Goal: Information Seeking & Learning: Learn about a topic

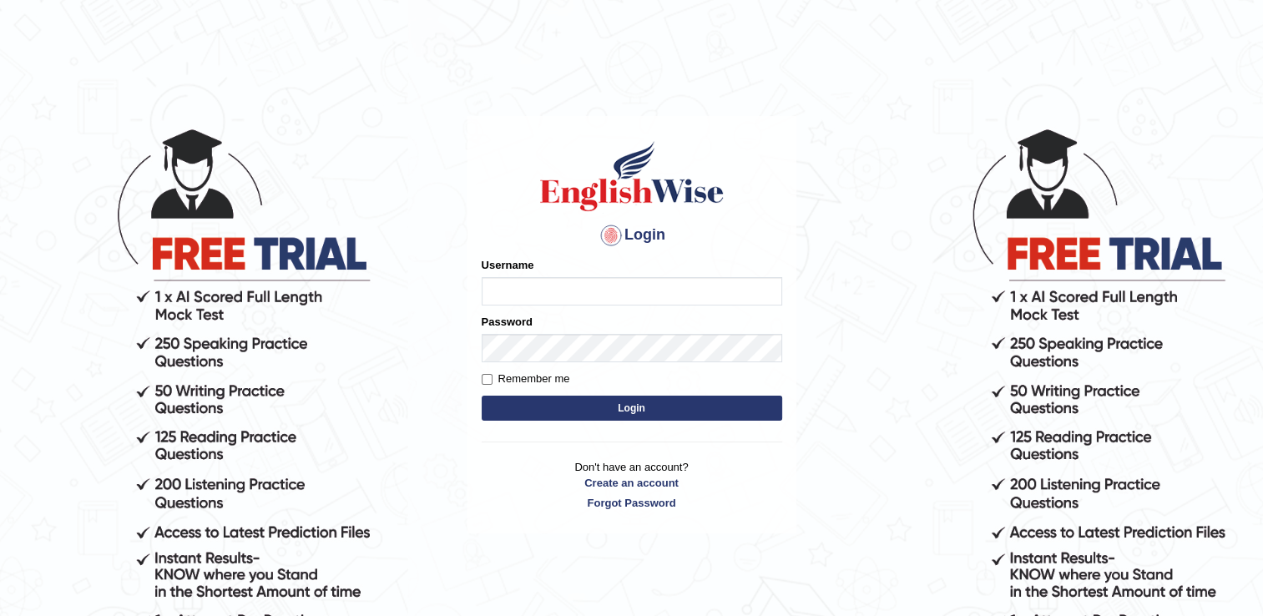
type input "successgrg"
click at [537, 405] on button "Login" at bounding box center [631, 408] width 300 height 25
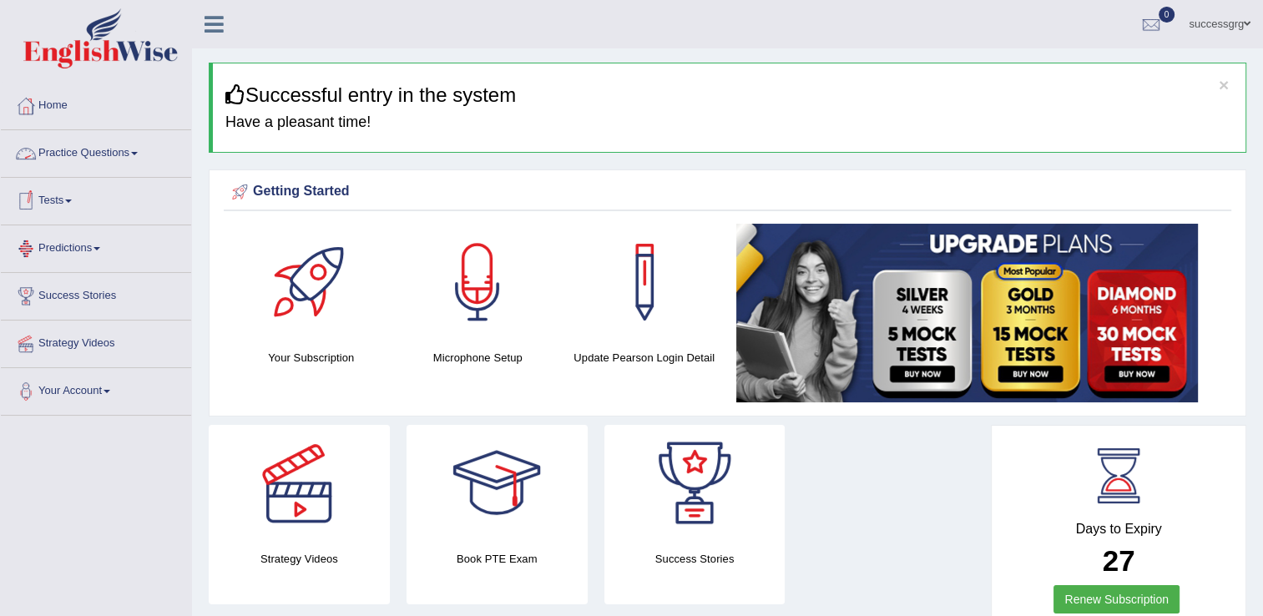
click at [116, 151] on link "Practice Questions" at bounding box center [96, 151] width 190 height 42
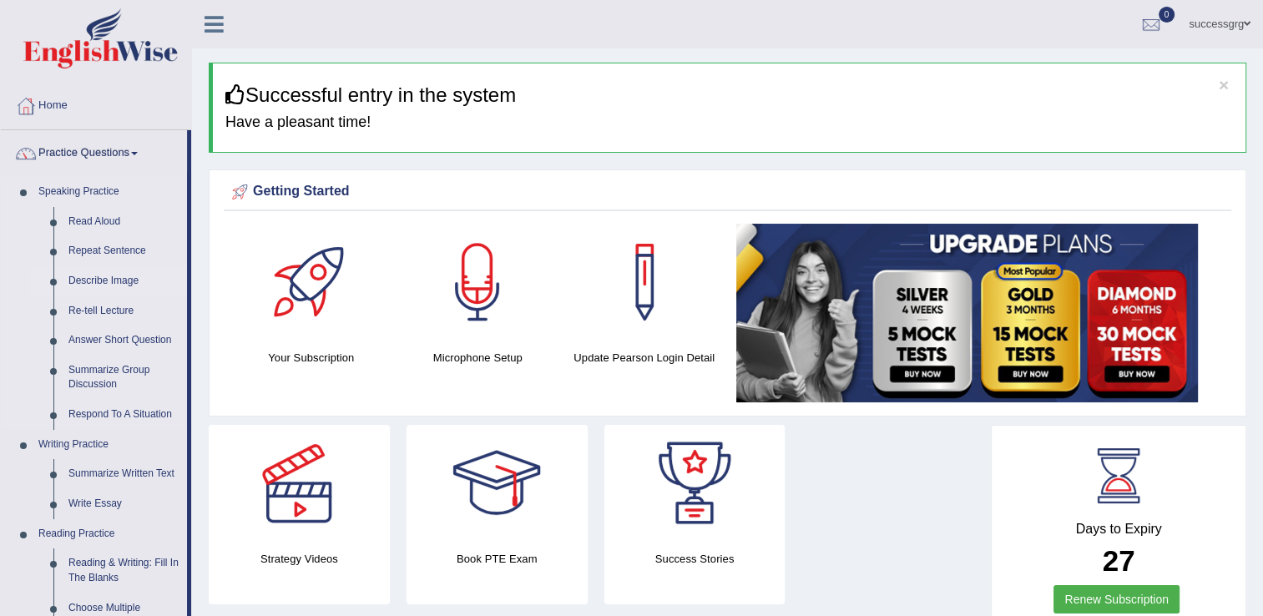
click at [83, 283] on link "Describe Image" at bounding box center [124, 281] width 126 height 30
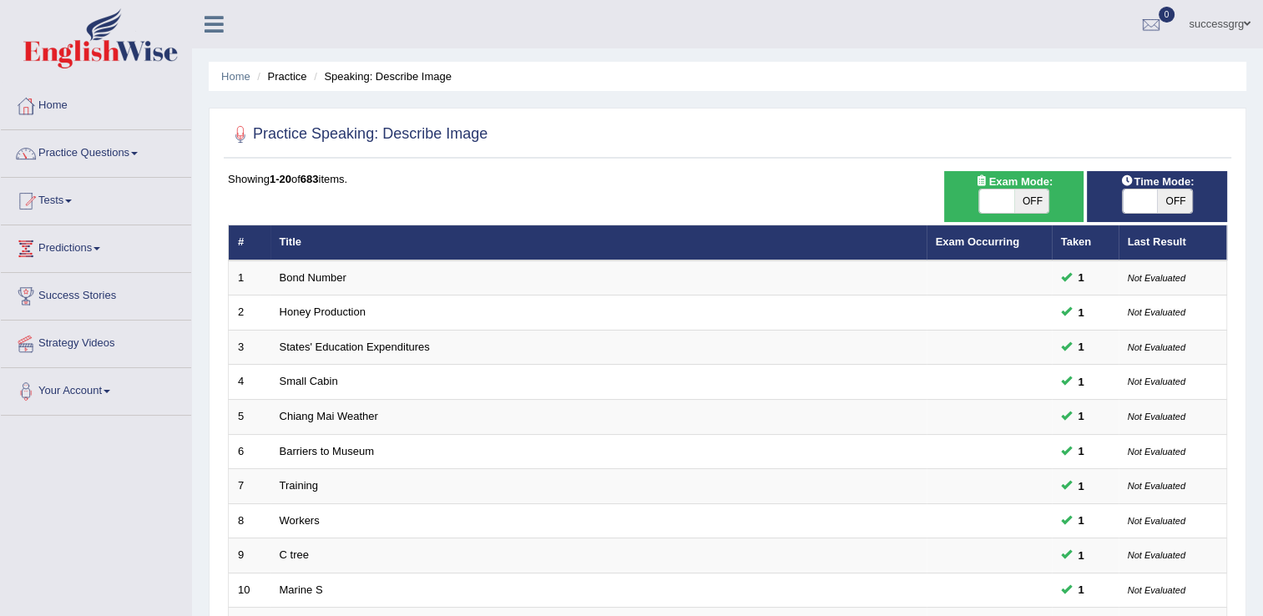
click at [1160, 199] on span "OFF" at bounding box center [1174, 200] width 35 height 23
checkbox input "true"
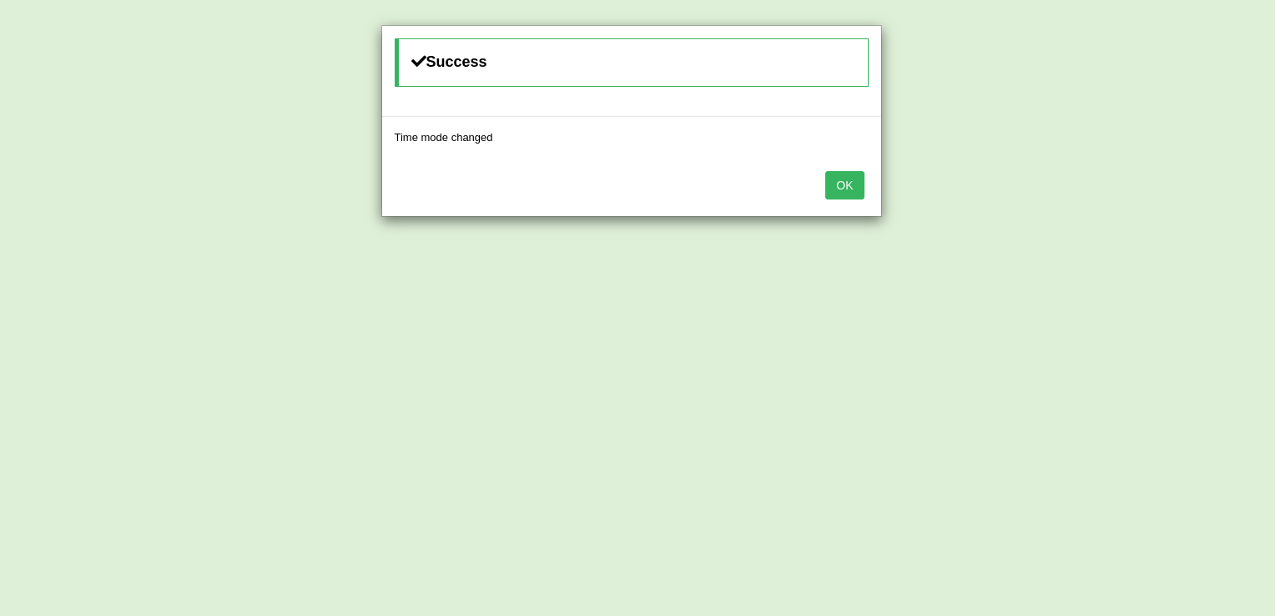
click at [833, 191] on button "OK" at bounding box center [844, 185] width 38 height 28
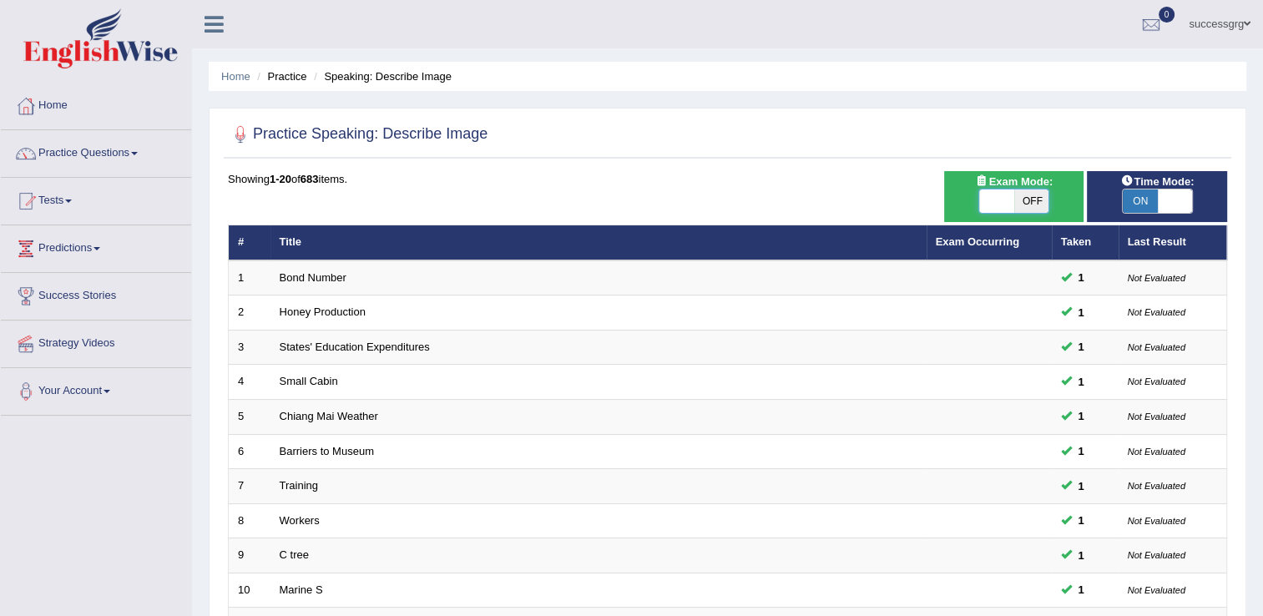
click at [995, 204] on span at bounding box center [996, 200] width 35 height 23
checkbox input "true"
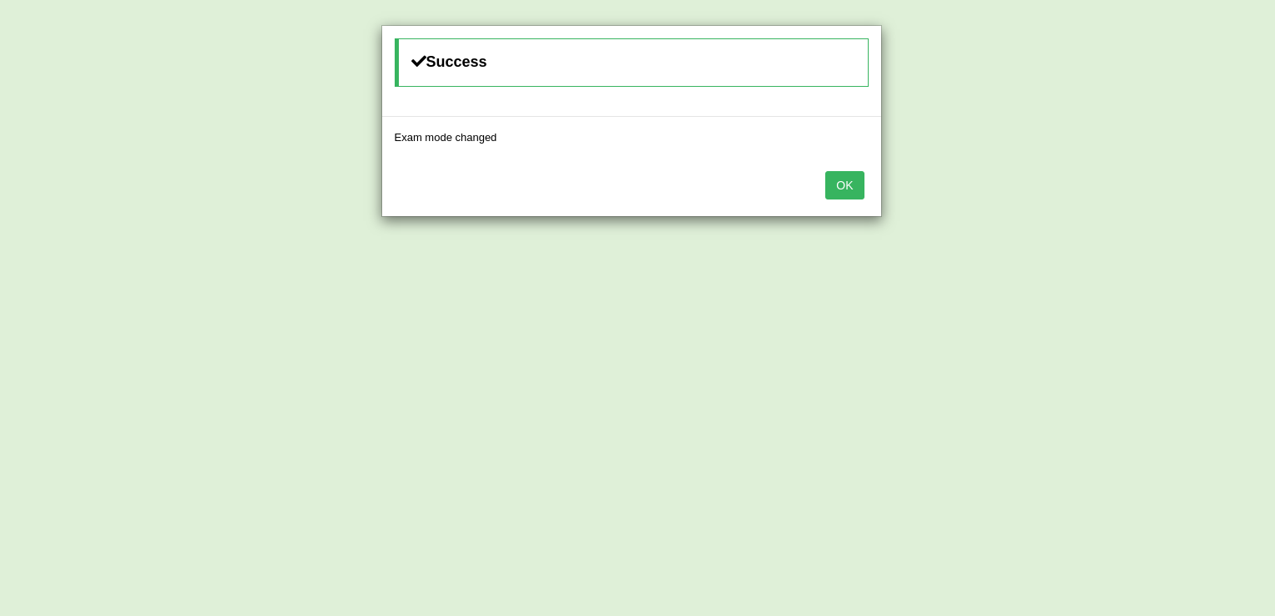
click at [845, 187] on button "OK" at bounding box center [844, 185] width 38 height 28
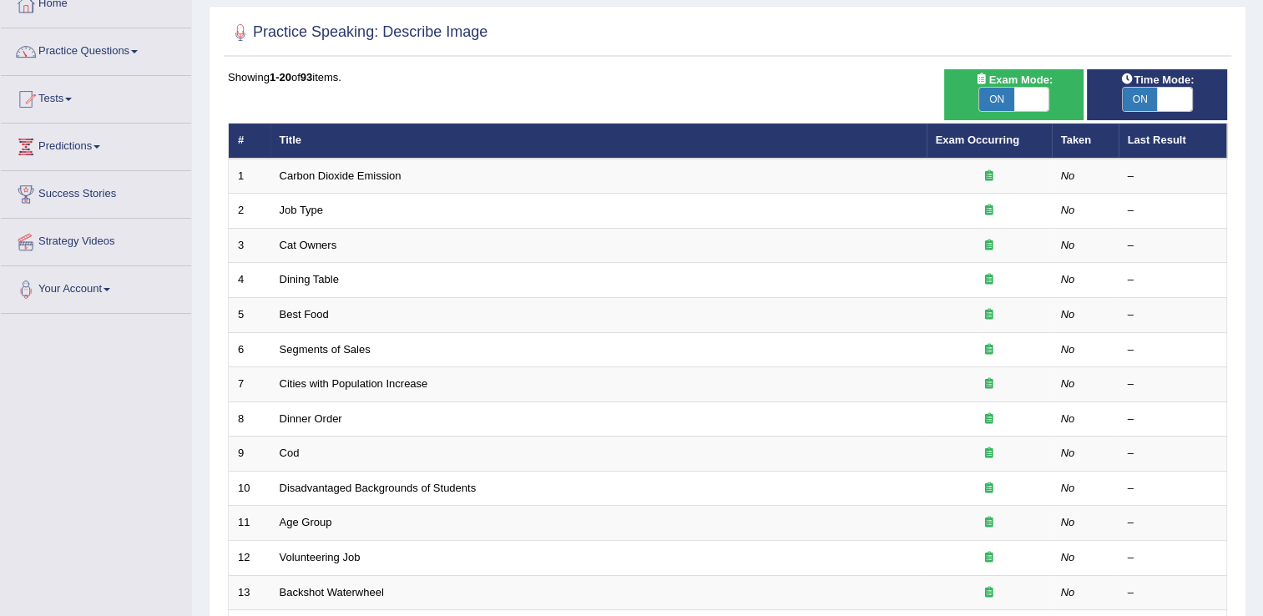
scroll to position [83, 0]
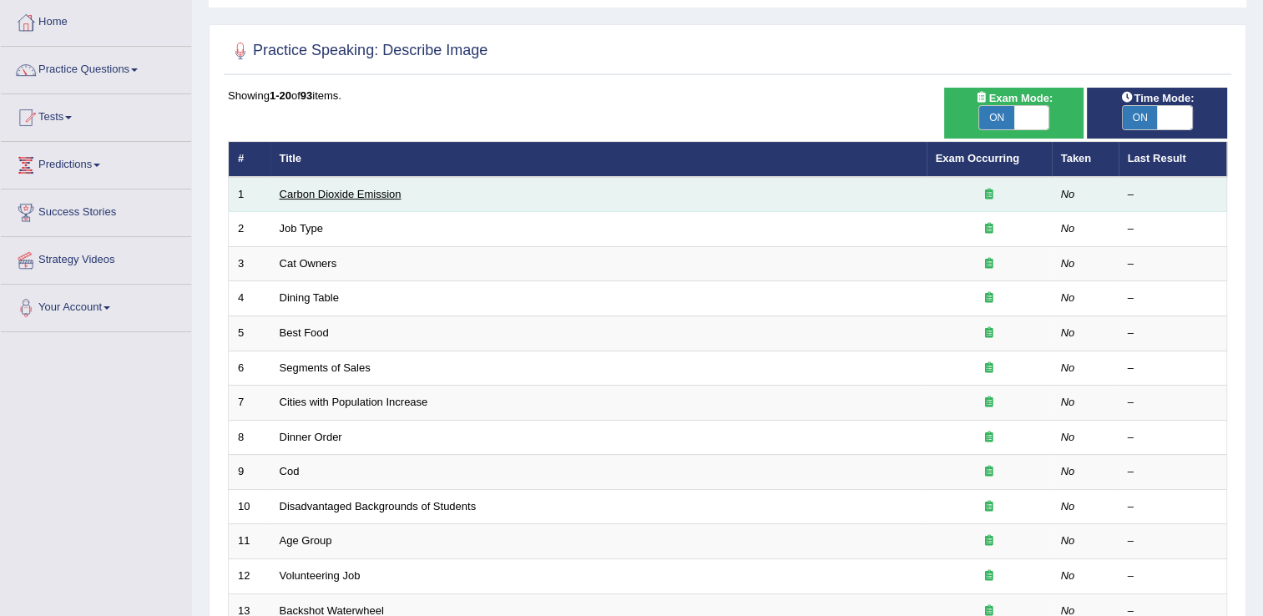
click at [345, 197] on link "Carbon Dioxide Emission" at bounding box center [341, 194] width 122 height 13
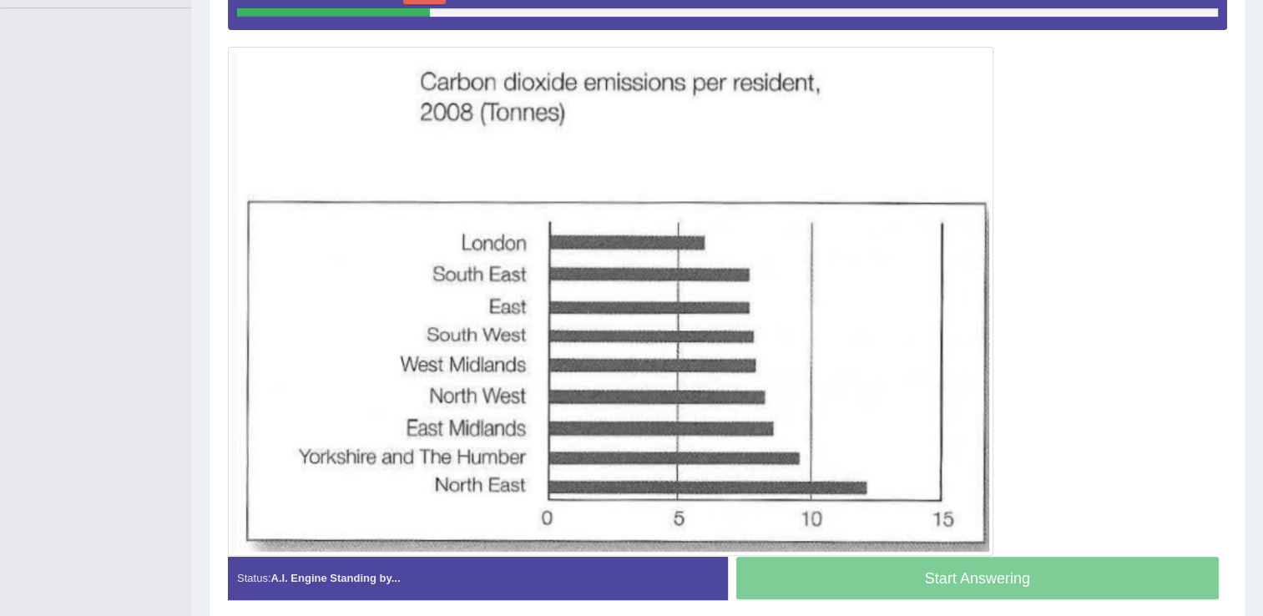
scroll to position [374, 0]
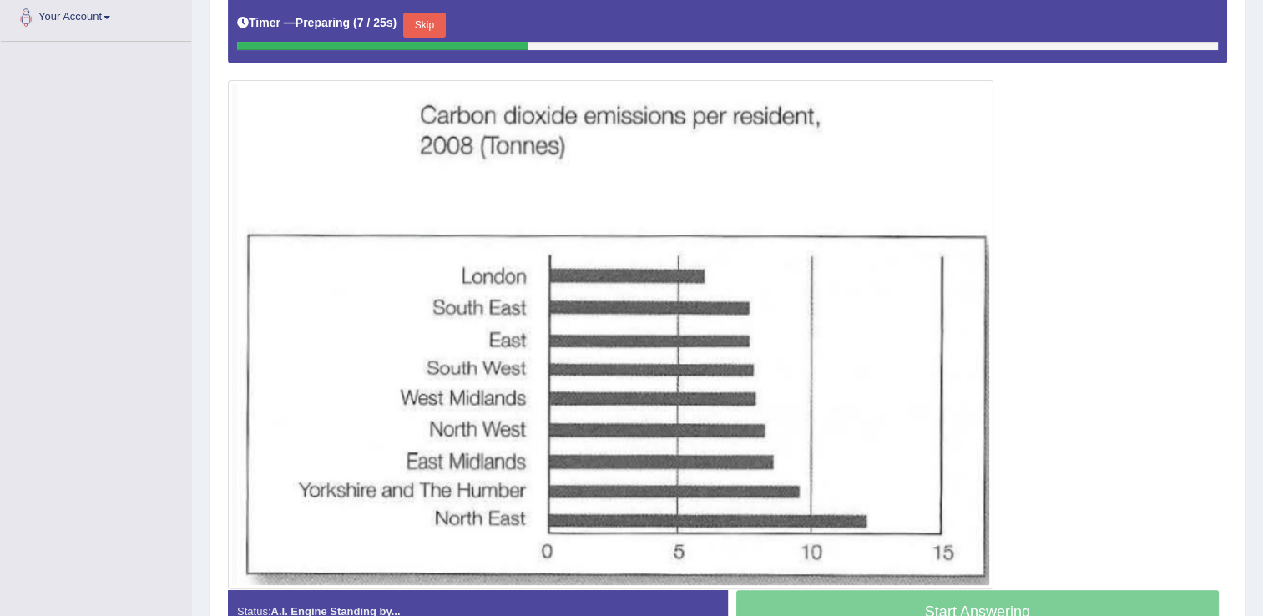
click at [429, 18] on button "Skip" at bounding box center [424, 25] width 42 height 25
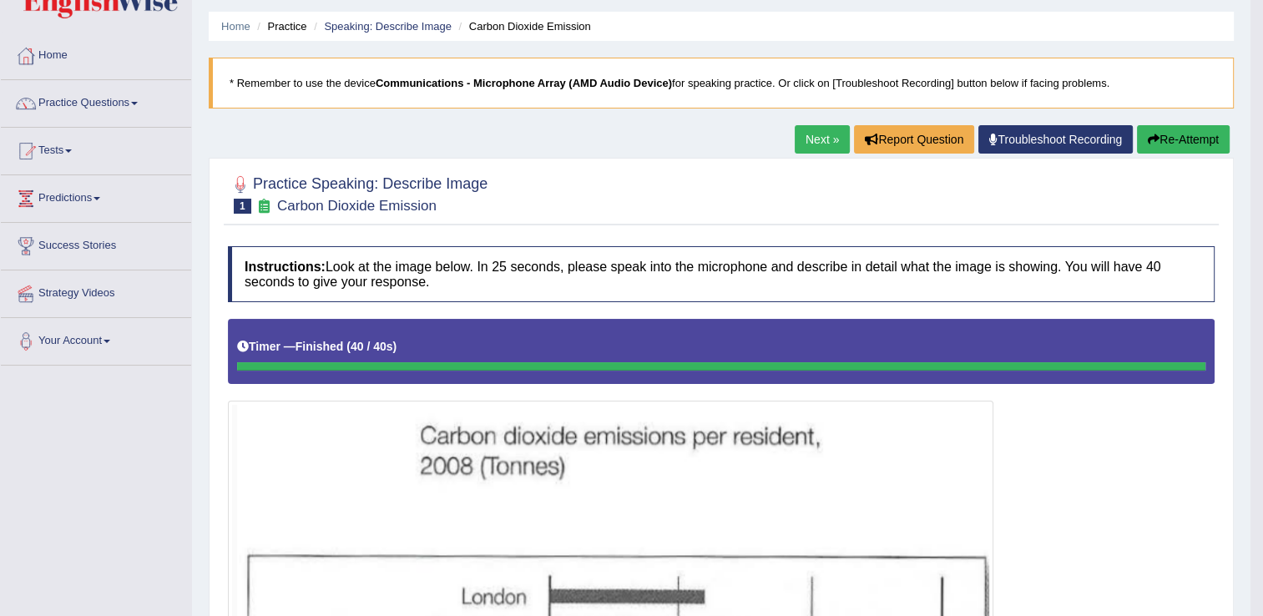
scroll to position [40, 0]
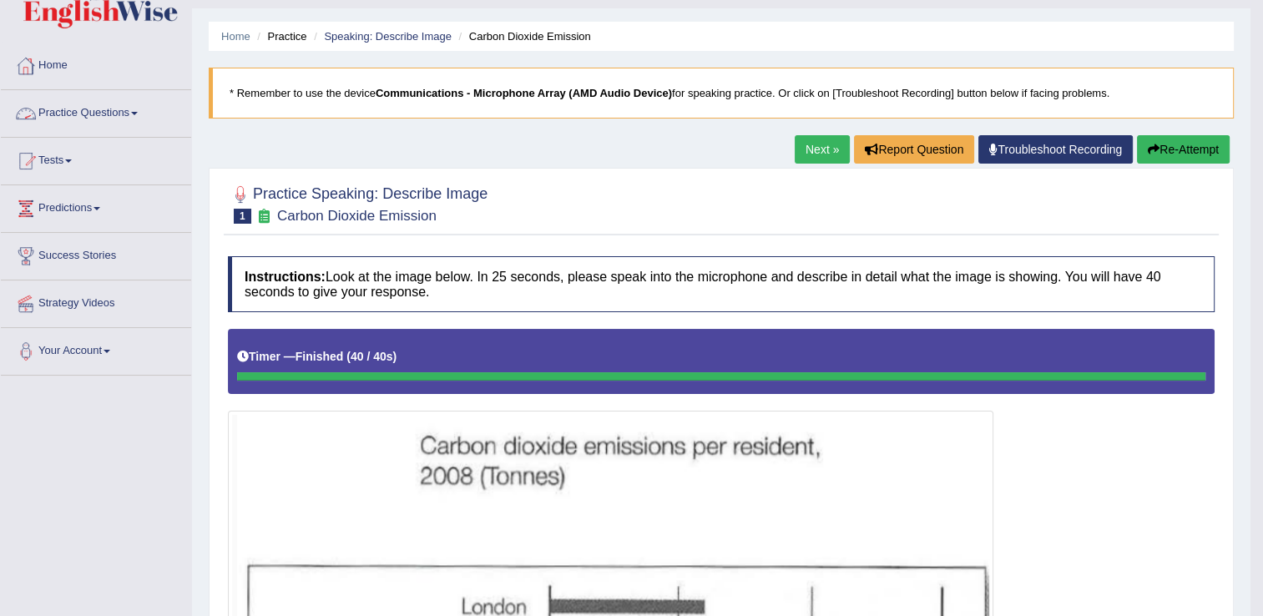
click at [98, 108] on link "Practice Questions" at bounding box center [96, 111] width 190 height 42
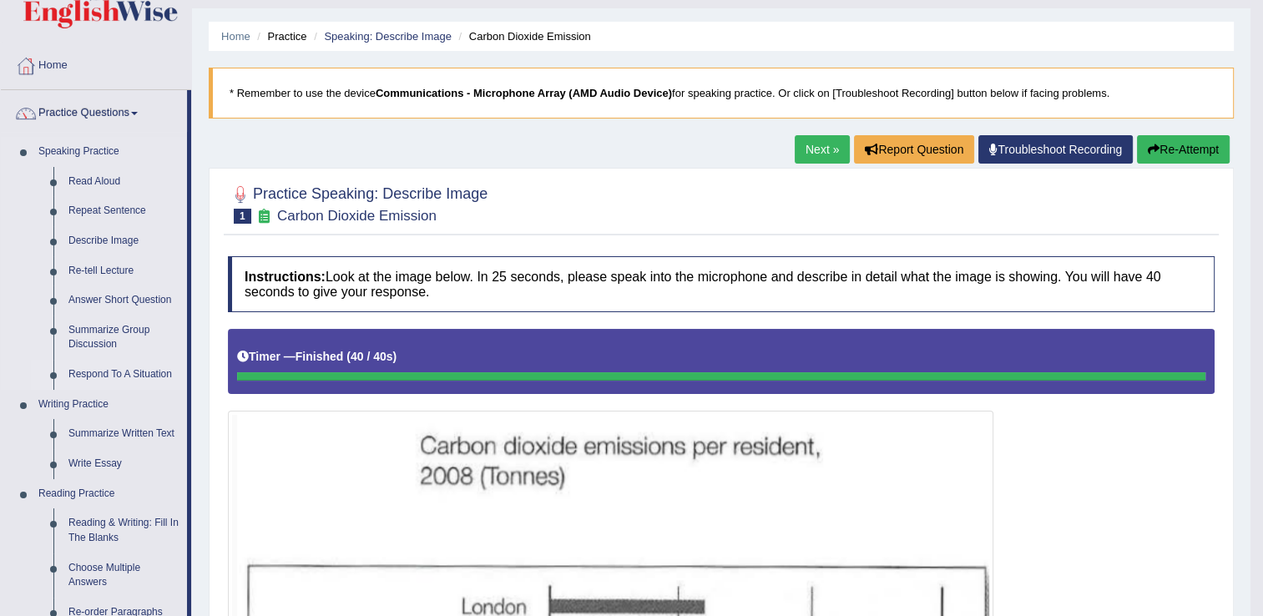
click at [114, 372] on link "Respond To A Situation" at bounding box center [124, 375] width 126 height 30
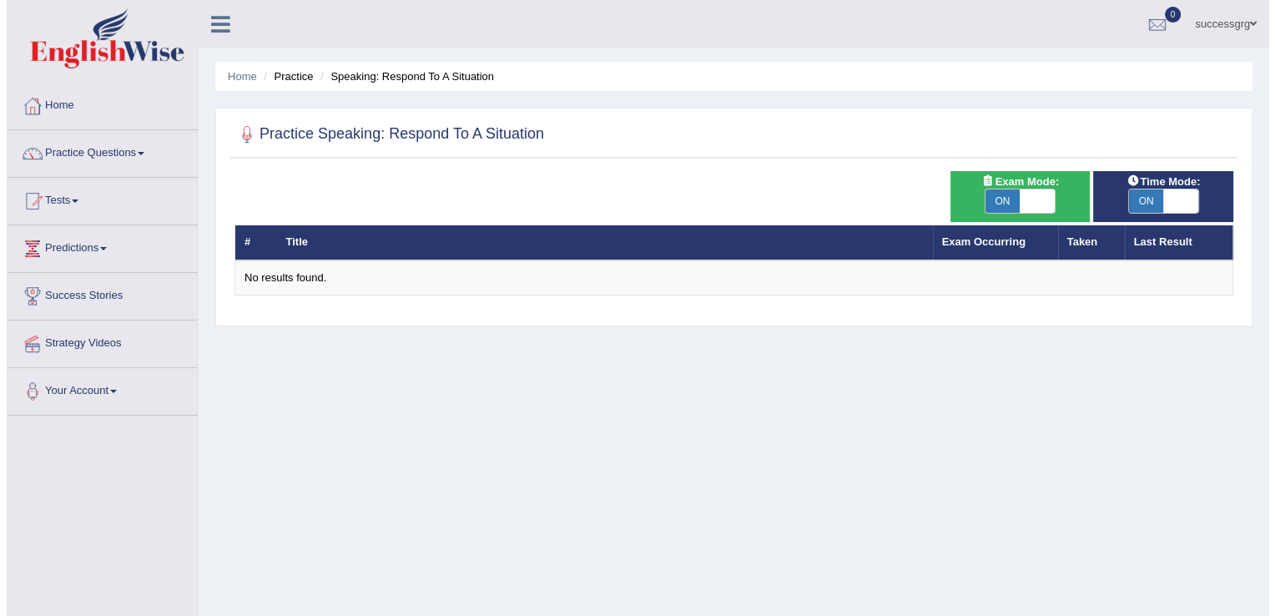
scroll to position [33, 0]
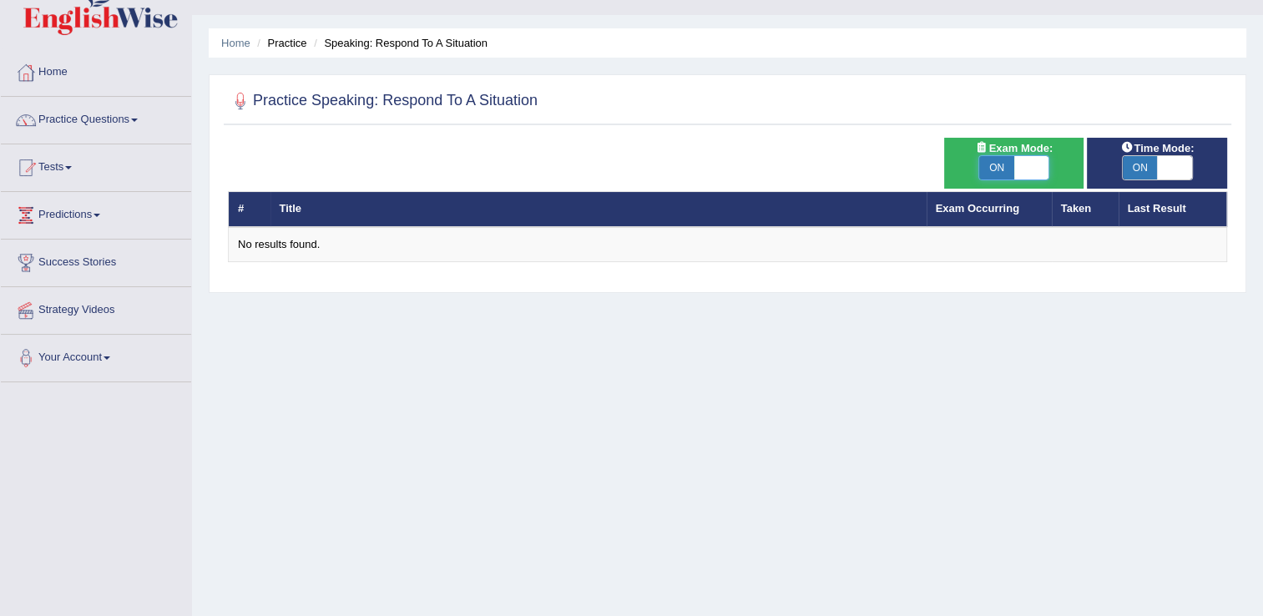
click at [1018, 179] on span at bounding box center [1031, 167] width 35 height 23
checkbox input "false"
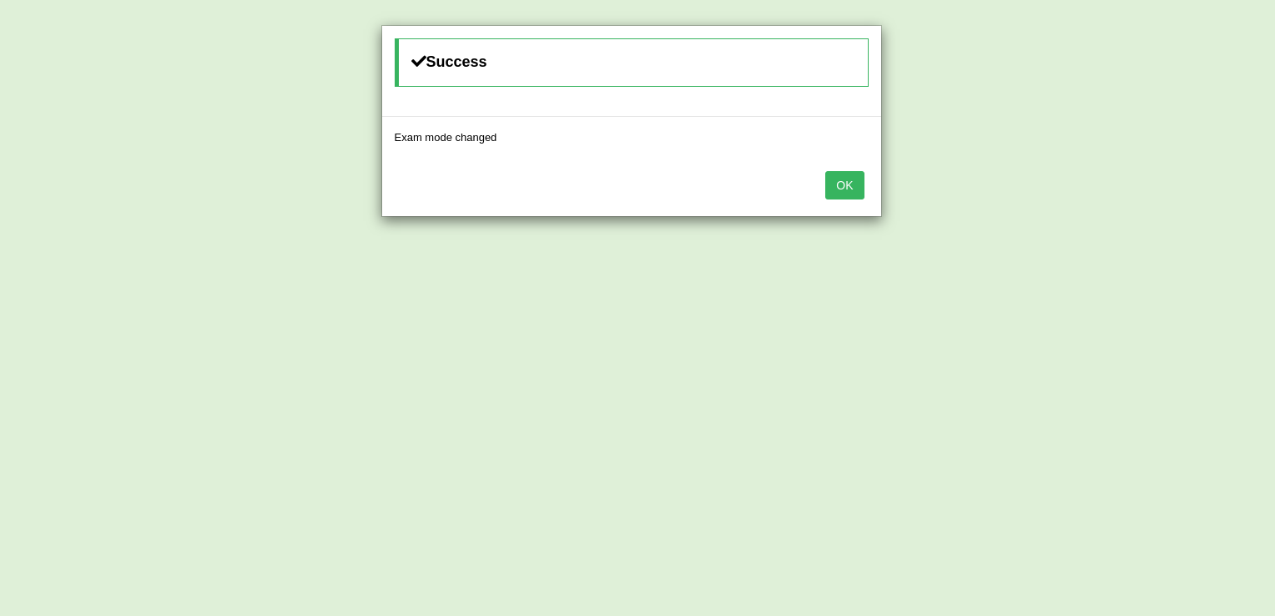
drag, startPoint x: 841, startPoint y: 199, endPoint x: 844, endPoint y: 190, distance: 8.7
click at [844, 190] on div "OK" at bounding box center [631, 187] width 499 height 58
click at [844, 190] on button "OK" at bounding box center [844, 185] width 38 height 28
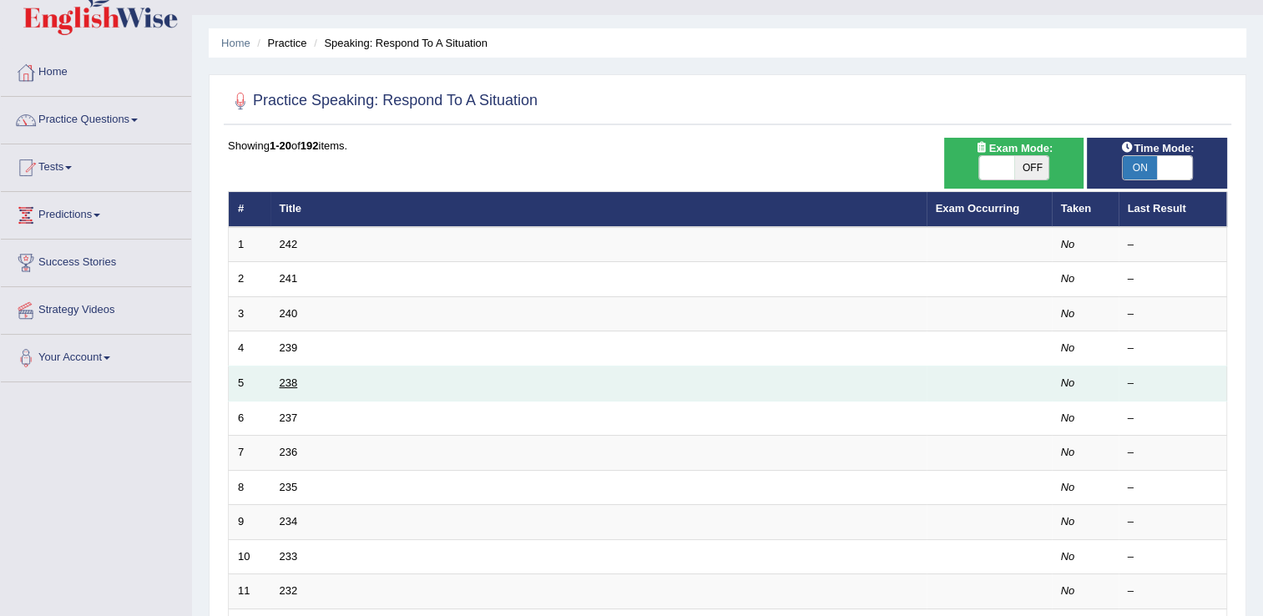
click at [290, 381] on link "238" at bounding box center [289, 382] width 18 height 13
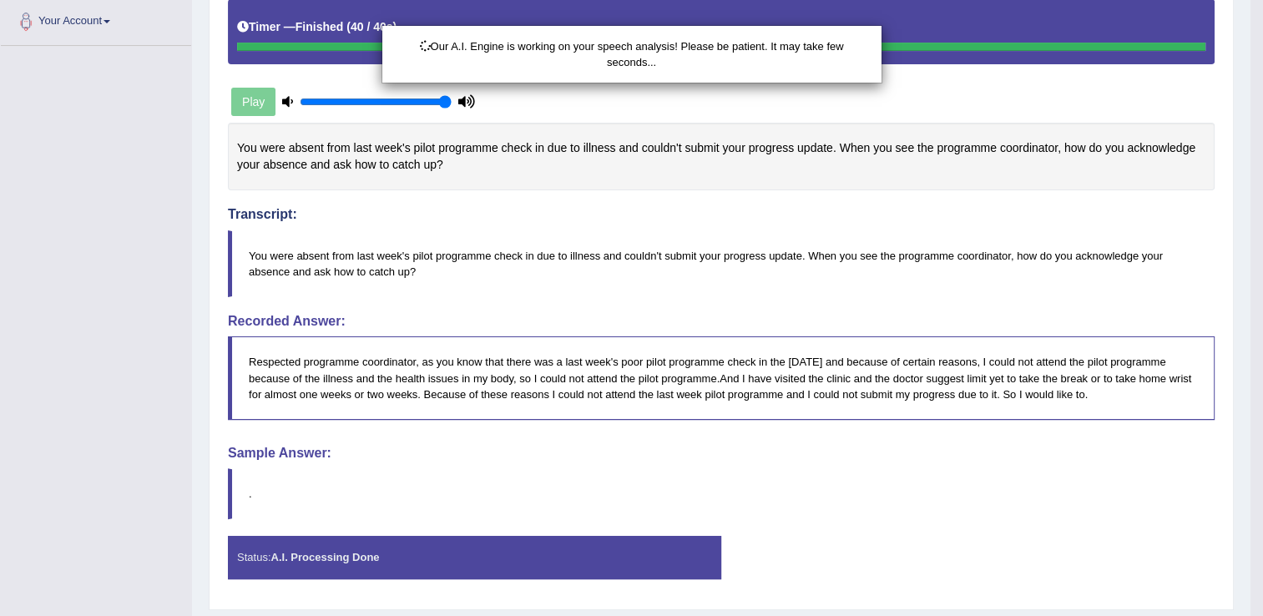
scroll to position [414, 0]
